Goal: Find specific page/section: Find specific page/section

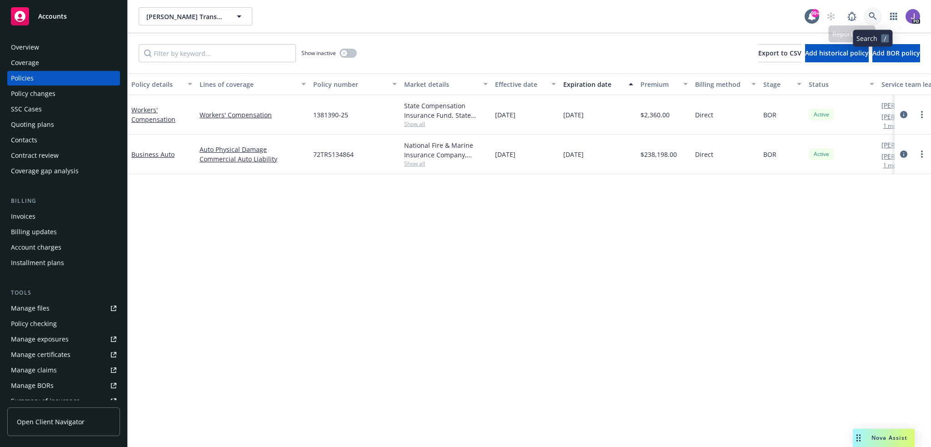
click at [867, 15] on link at bounding box center [873, 16] width 18 height 18
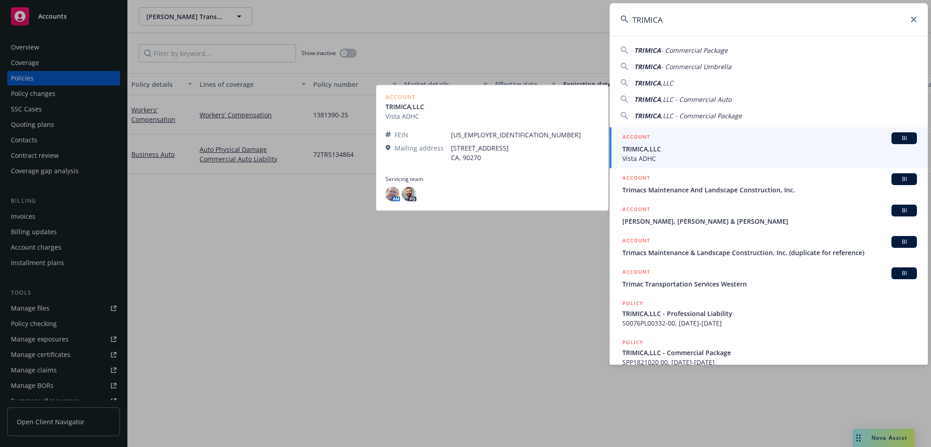
type input "TRIMICA"
click at [653, 156] on span "Vista ADHC" at bounding box center [769, 159] width 295 height 10
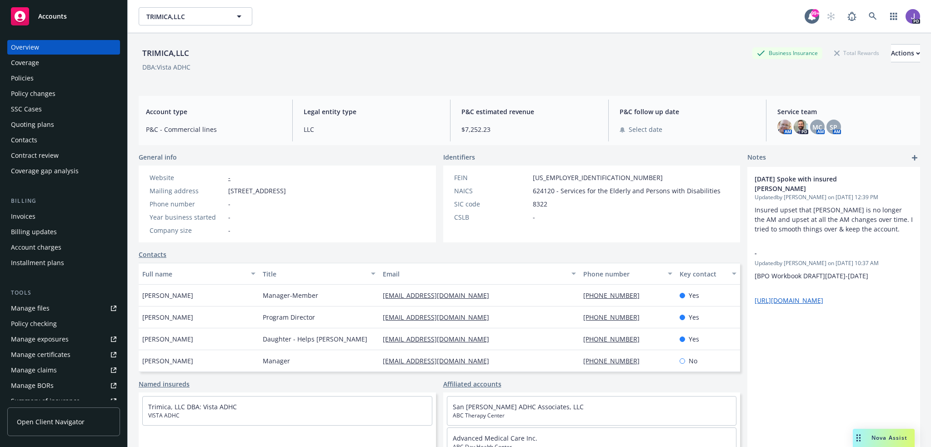
click at [57, 76] on div "Policies" at bounding box center [63, 78] width 105 height 15
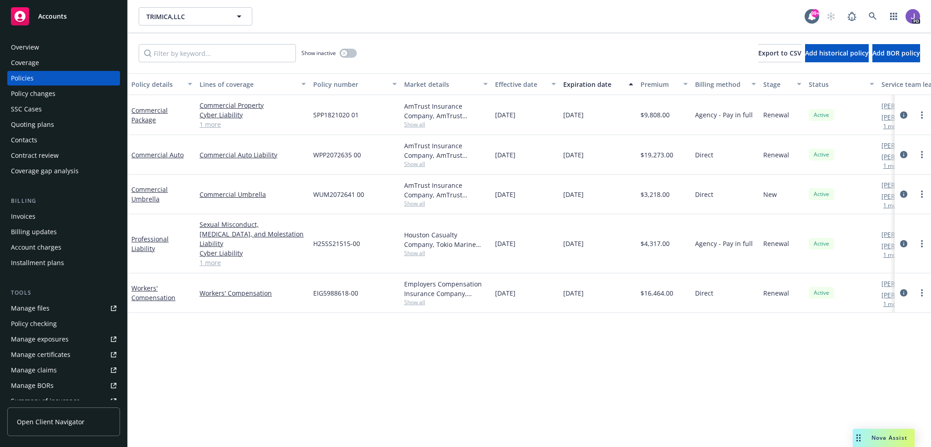
click at [331, 152] on span "WPP2072635 00" at bounding box center [337, 155] width 48 height 10
copy span "WPP2072635"
click at [358, 152] on span "WPP2072635 00" at bounding box center [337, 155] width 48 height 10
drag, startPoint x: 363, startPoint y: 156, endPoint x: 312, endPoint y: 158, distance: 51.4
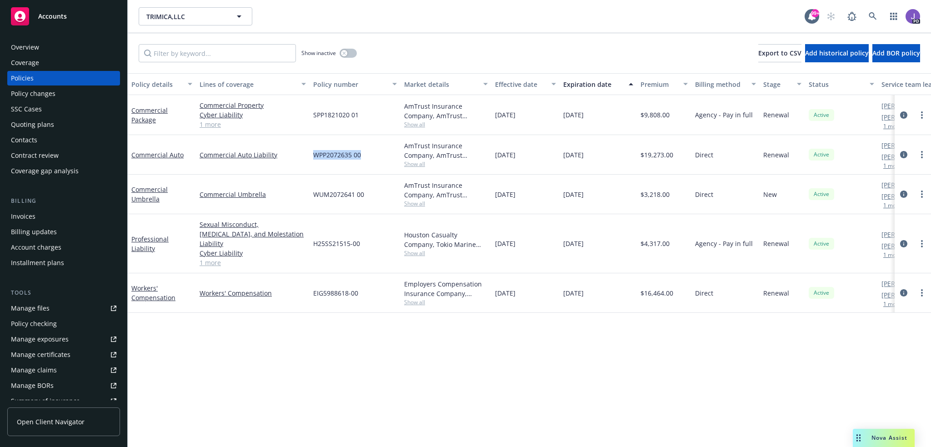
click at [312, 158] on div "WPP2072635 00" at bounding box center [355, 155] width 91 height 40
copy span "WPP2072635 00"
